Goal: Task Accomplishment & Management: Manage account settings

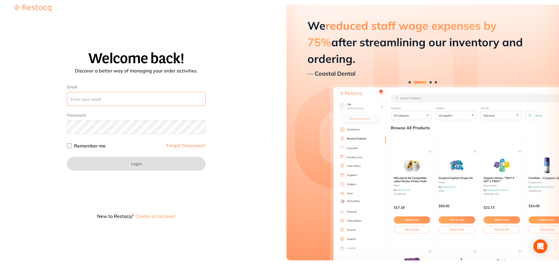
click at [143, 99] on input "Email" at bounding box center [136, 99] width 139 height 14
paste input "[EMAIL_ADDRESS][DOMAIN_NAME]"
type input "[EMAIL_ADDRESS][DOMAIN_NAME]"
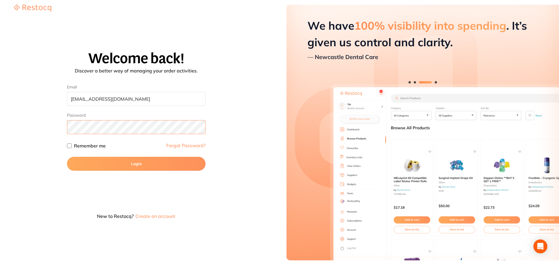
click at [67, 157] on button "Login" at bounding box center [136, 164] width 139 height 14
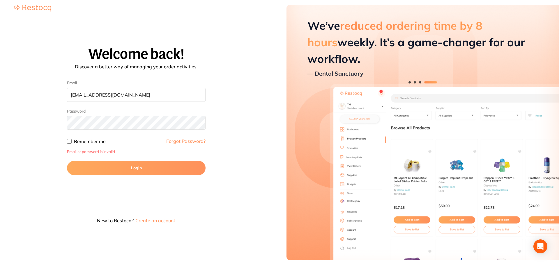
click at [69, 142] on input "Remember me" at bounding box center [69, 141] width 5 height 5
click at [69, 141] on input "Remember me" at bounding box center [69, 141] width 5 height 5
checkbox input "false"
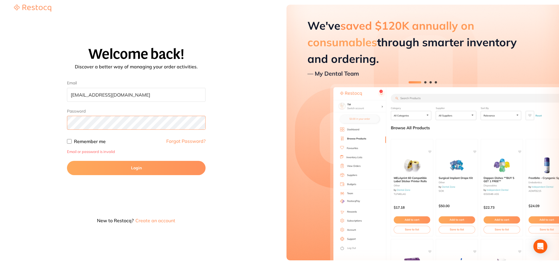
click at [58, 123] on div "Welcome back! Discover a better way of managing your order activities. Email [E…" at bounding box center [136, 137] width 258 height 181
click at [67, 161] on button "Login" at bounding box center [136, 168] width 139 height 14
